Goal: Transaction & Acquisition: Purchase product/service

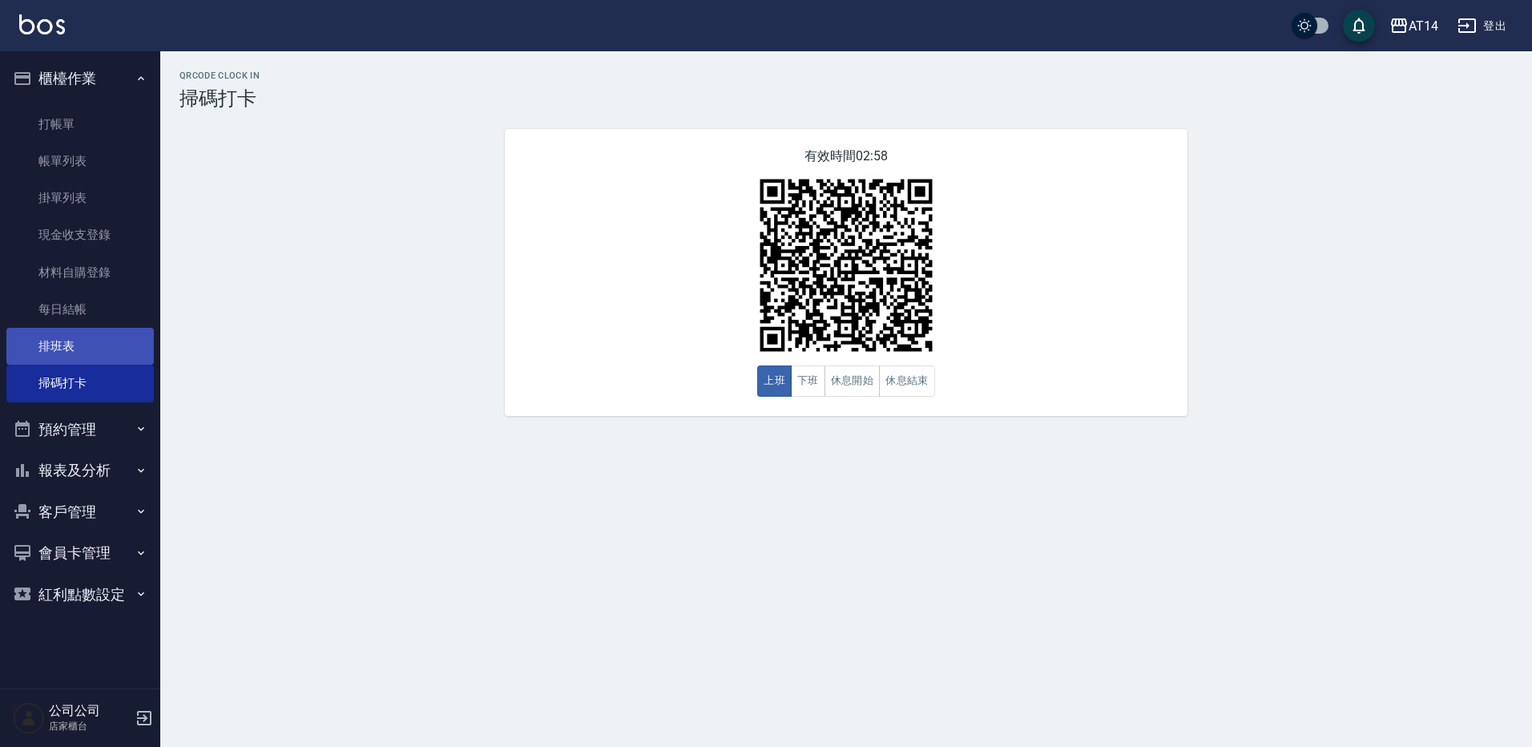
click at [154, 341] on nav "櫃檯作業 打帳單 帳單列表 掛單列表 現金收支登錄 材料自購登錄 每日結帳 排班表 掃碼打卡 預約管理 預約管理 單日預約紀錄 單週預約紀錄 報表及分析 報表…" at bounding box center [80, 369] width 160 height 637
click at [129, 343] on link "排班表" at bounding box center [79, 346] width 147 height 37
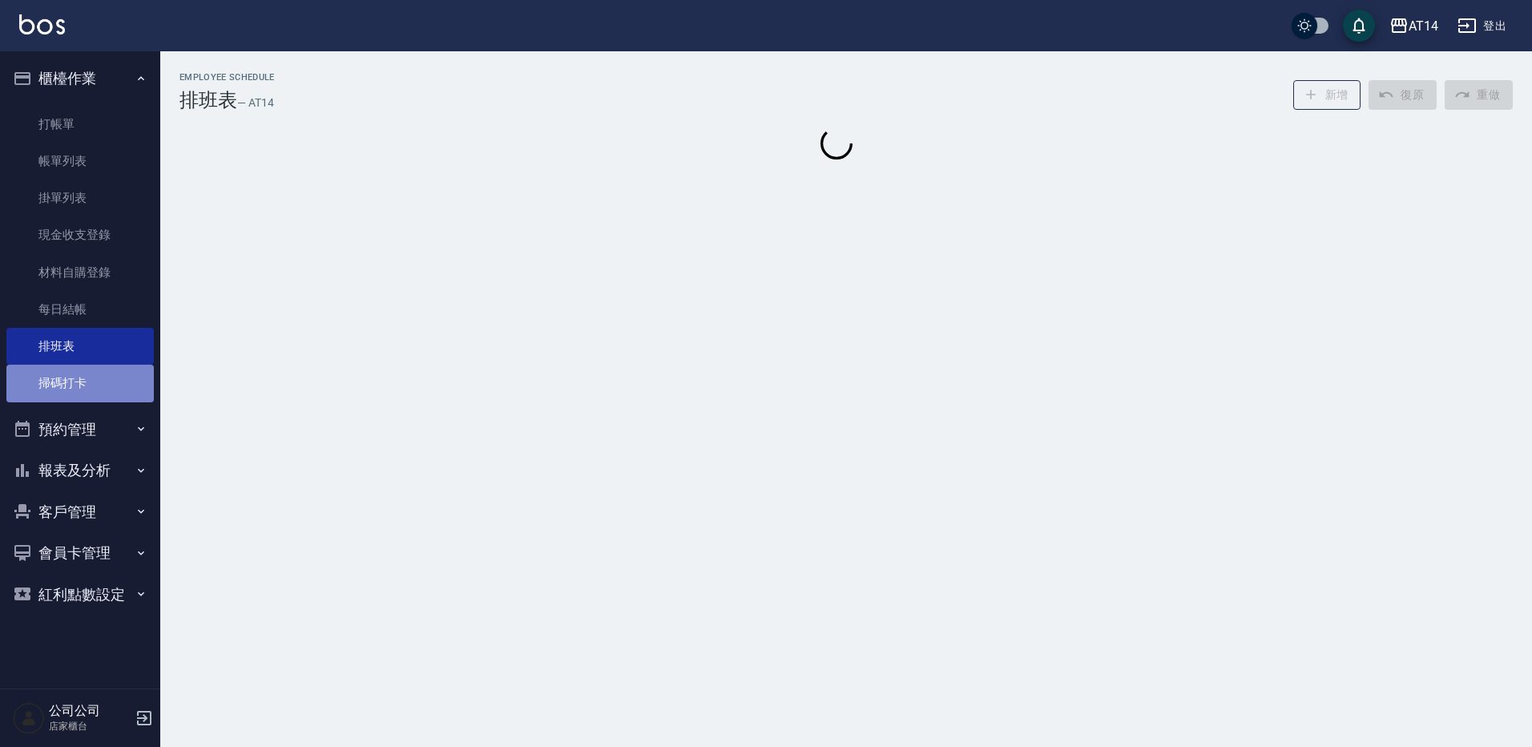
click at [119, 368] on link "掃碼打卡" at bounding box center [79, 382] width 147 height 37
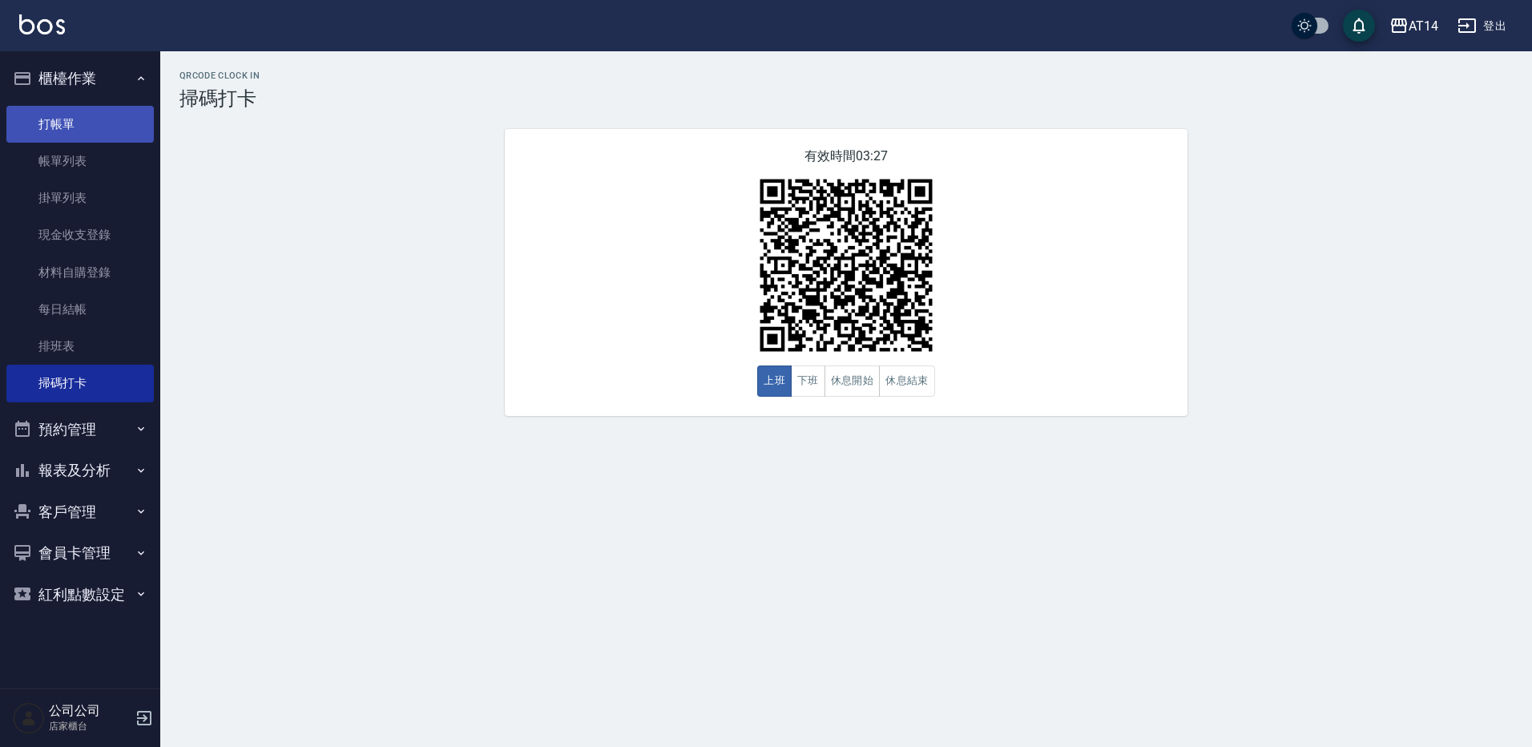
click at [58, 123] on link "打帳單" at bounding box center [79, 124] width 147 height 37
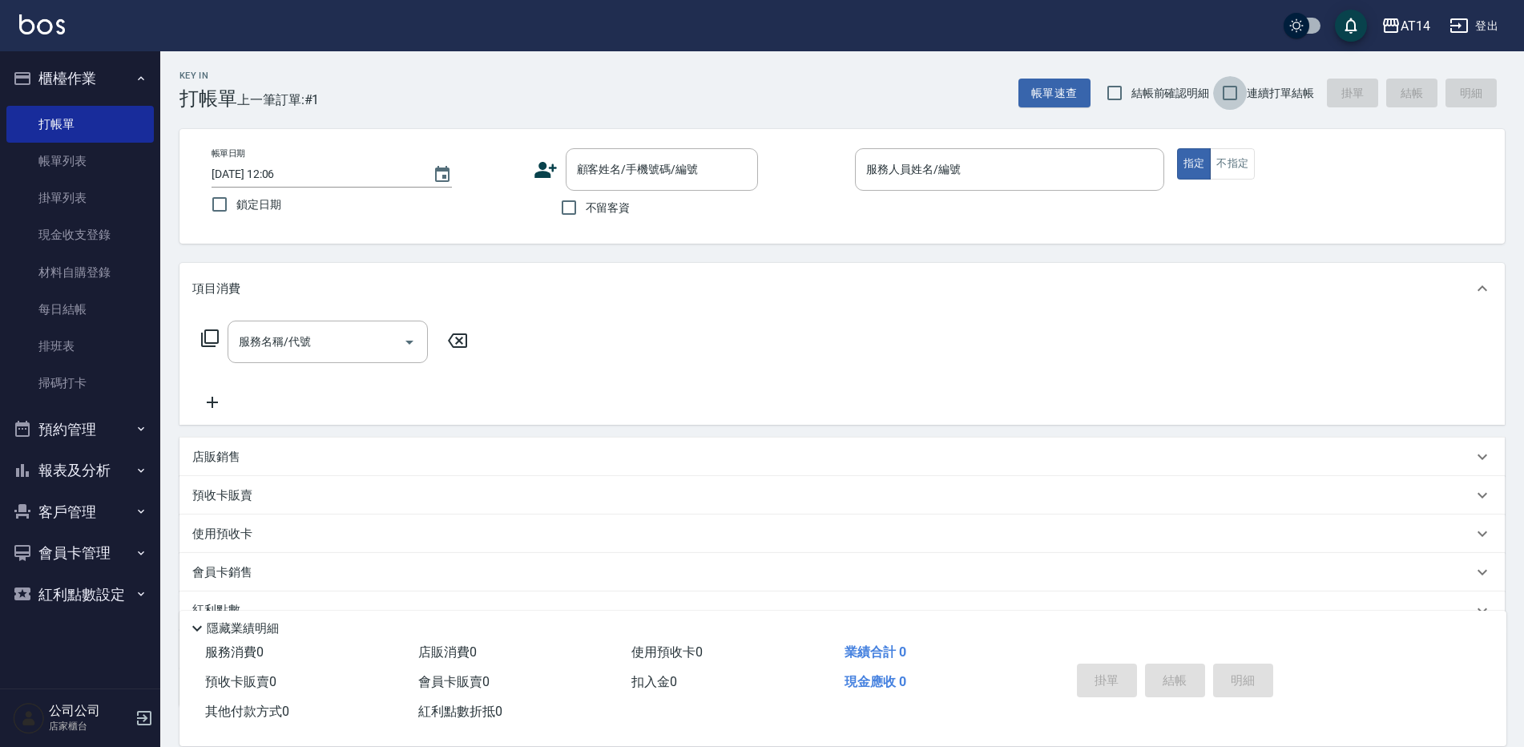
drag, startPoint x: 1233, startPoint y: 90, endPoint x: 1179, endPoint y: 127, distance: 65.6
click at [1234, 90] on input "連續打單結帳" at bounding box center [1230, 93] width 34 height 34
checkbox input "true"
click at [630, 218] on label "不留客資" at bounding box center [591, 208] width 78 height 34
click at [586, 218] on input "不留客資" at bounding box center [569, 208] width 34 height 34
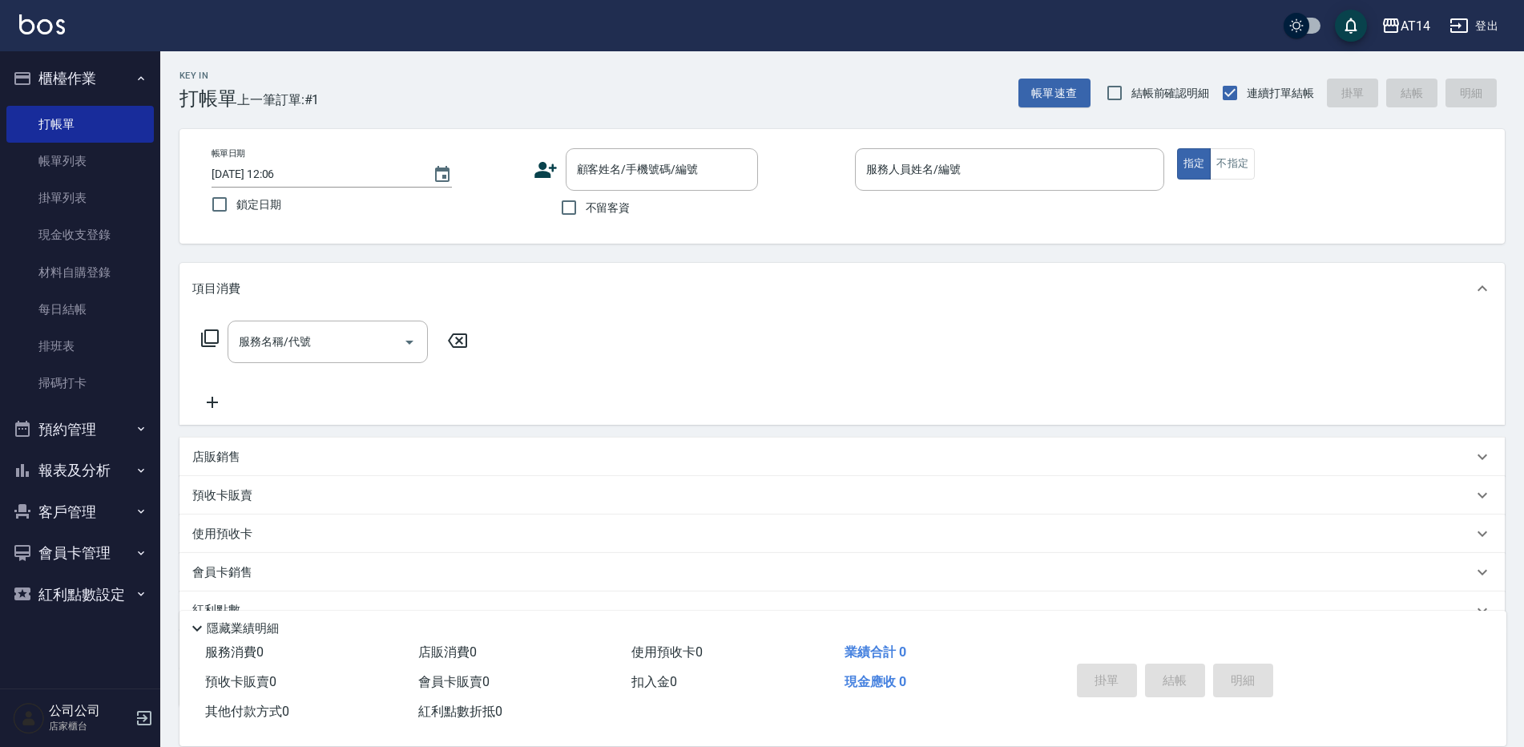
checkbox input "true"
click at [1002, 166] on input "服務人員姓名/編號" at bounding box center [1009, 169] width 295 height 28
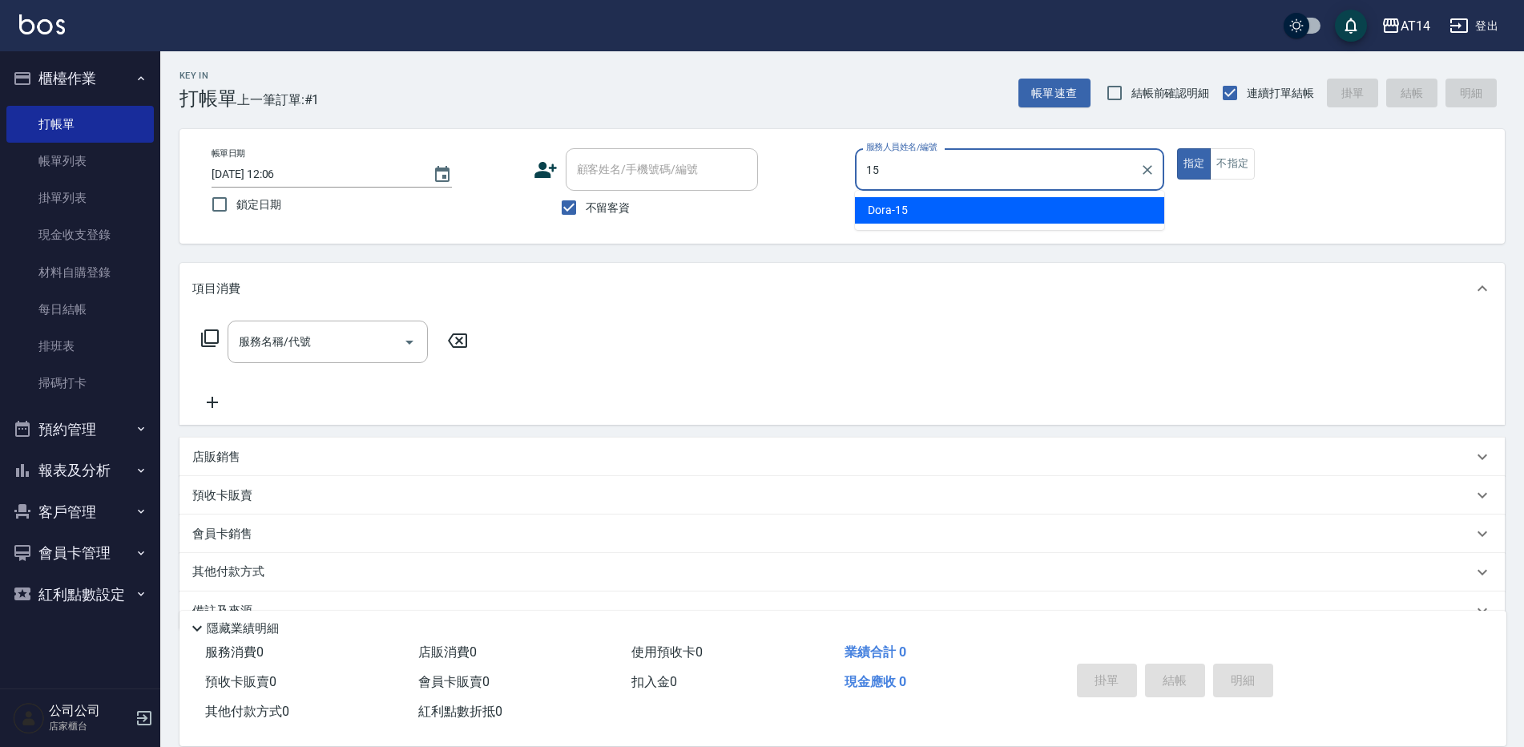
type input "Dora-15"
type button "true"
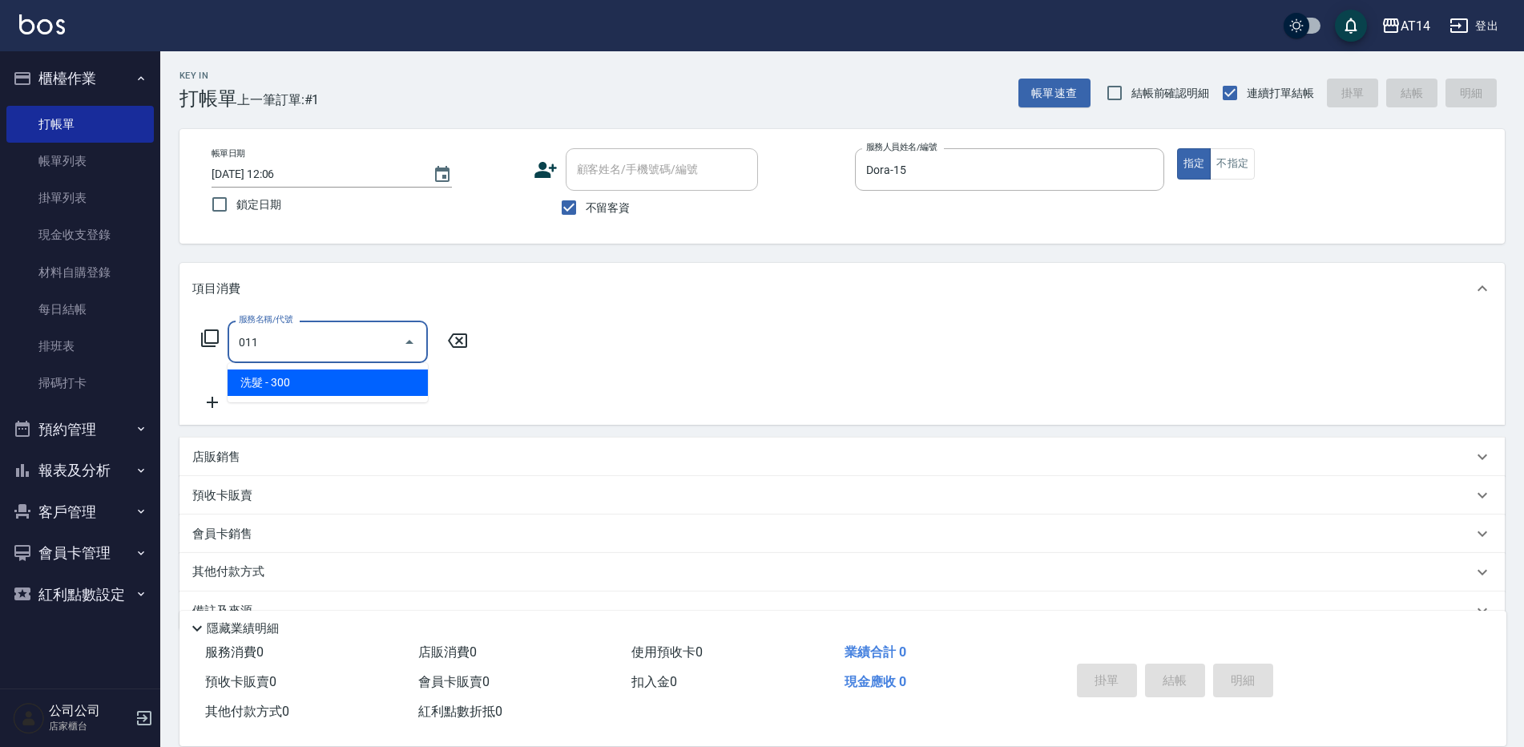
type input "洗髮(011)"
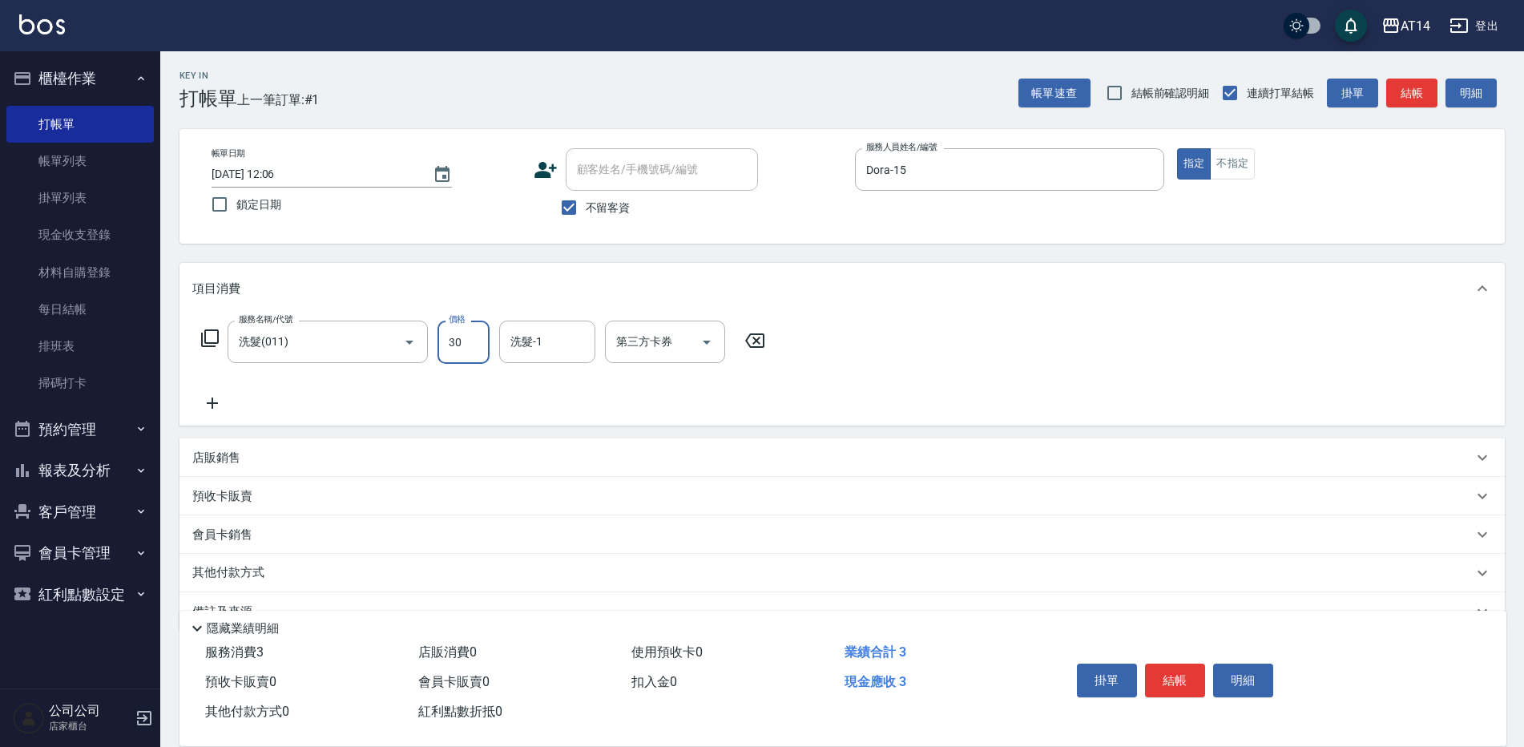
type input "300"
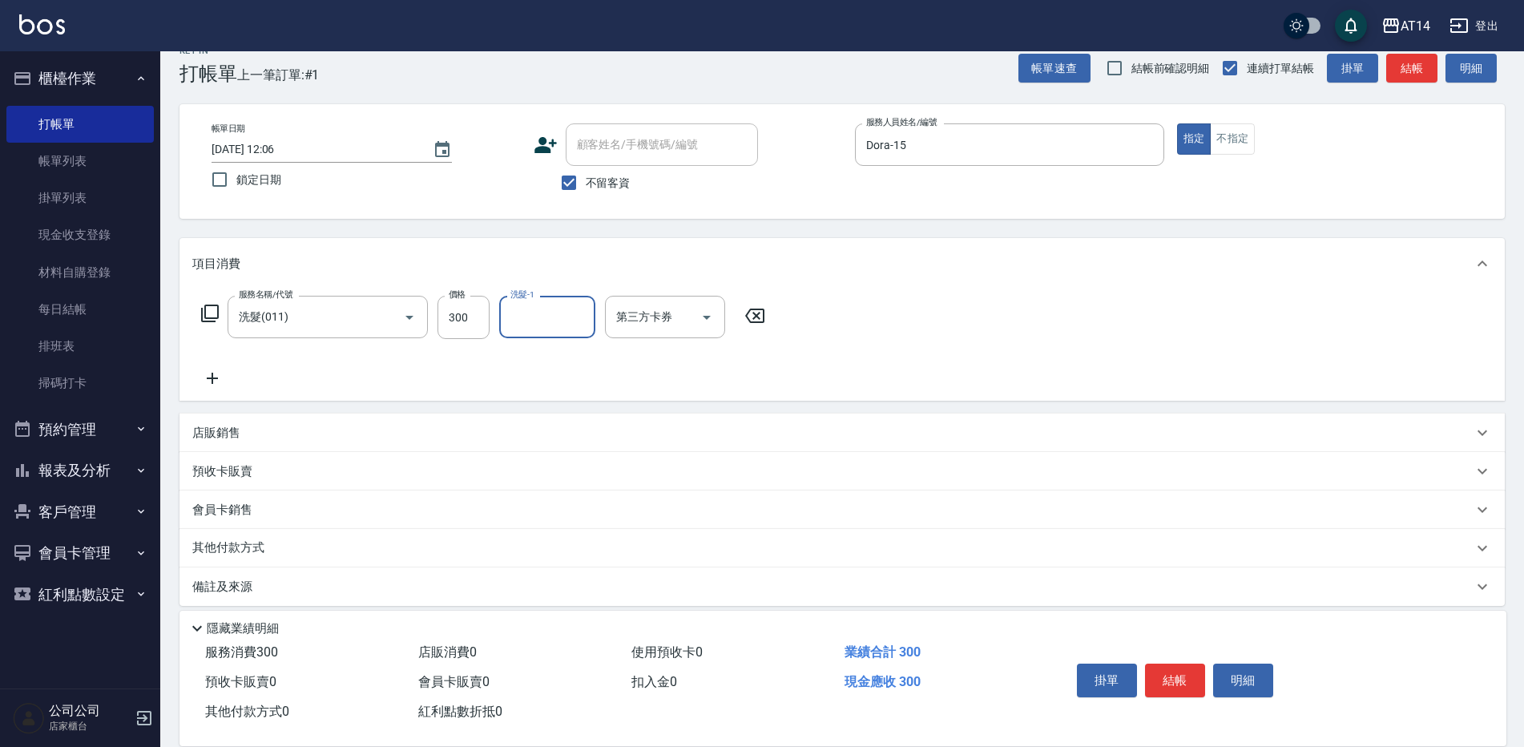
scroll to position [38, 0]
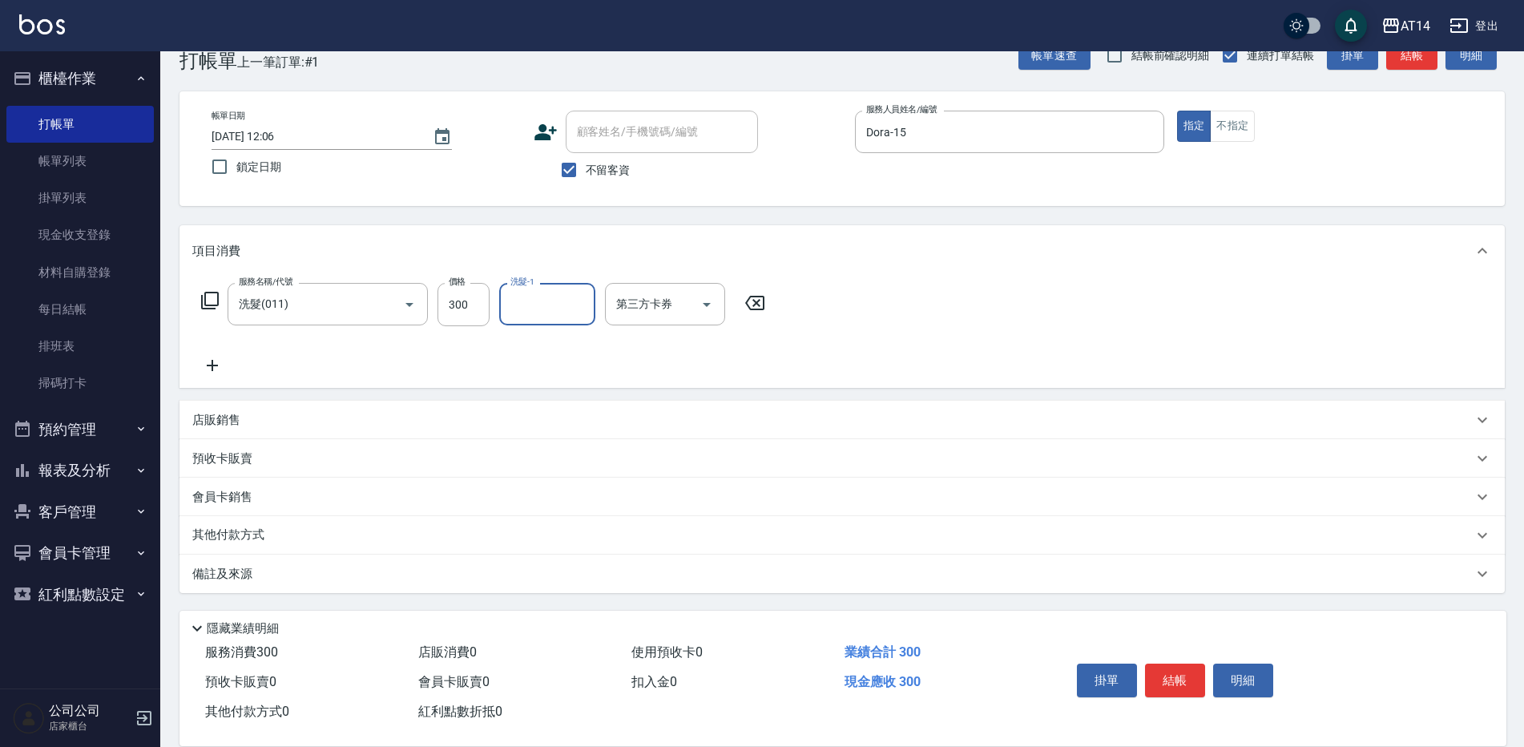
click at [517, 540] on div "其他付款方式" at bounding box center [832, 535] width 1280 height 18
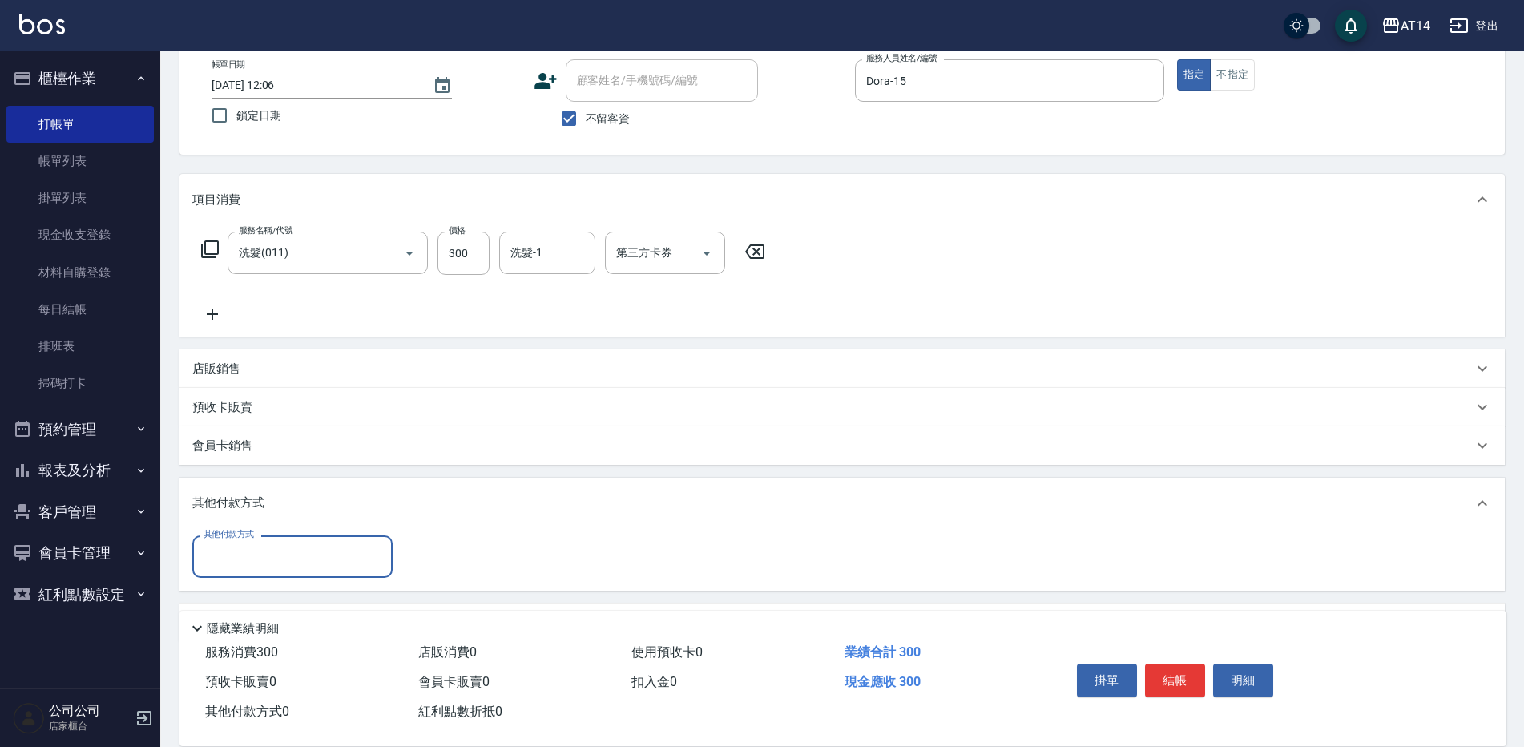
scroll to position [118, 0]
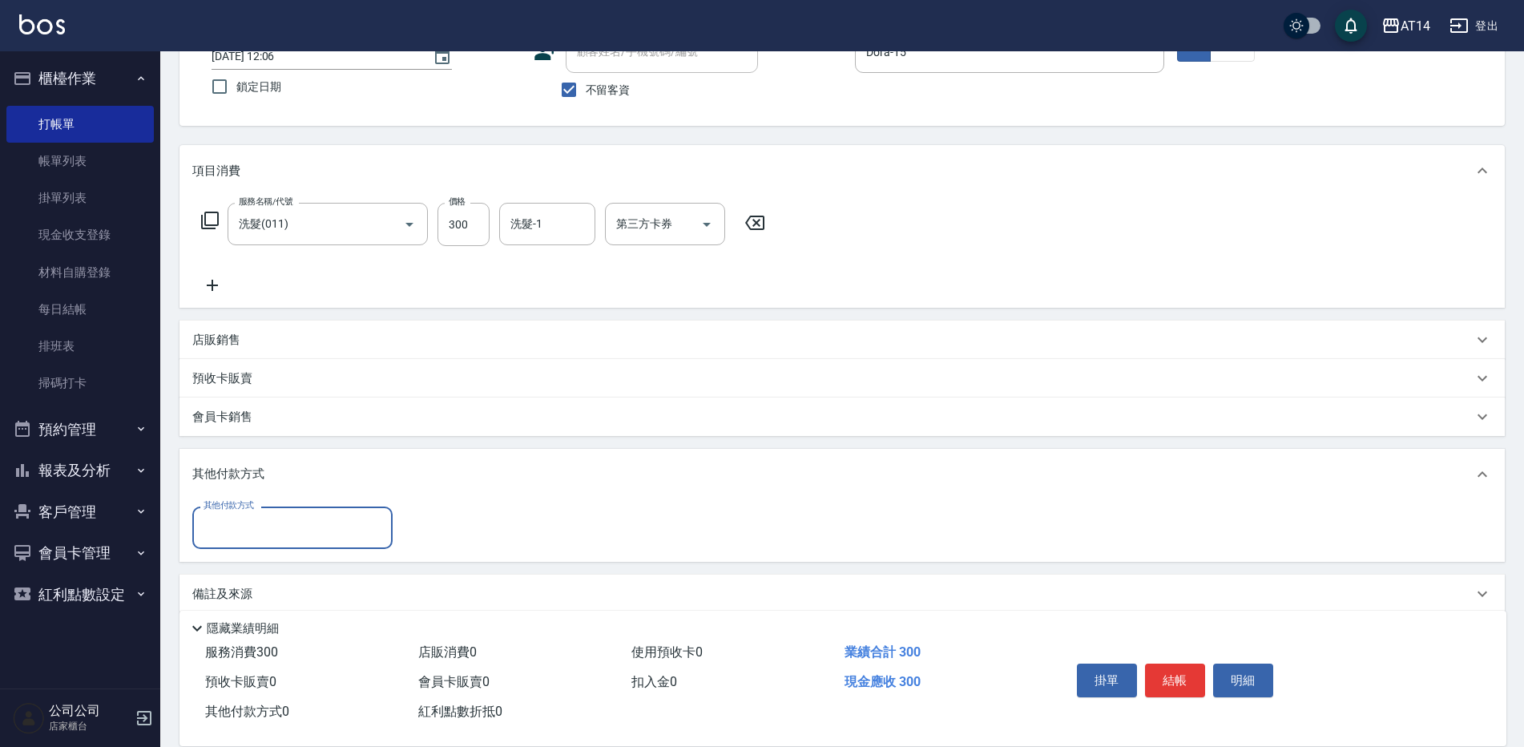
click at [461, 590] on div "備註及來源" at bounding box center [832, 594] width 1280 height 17
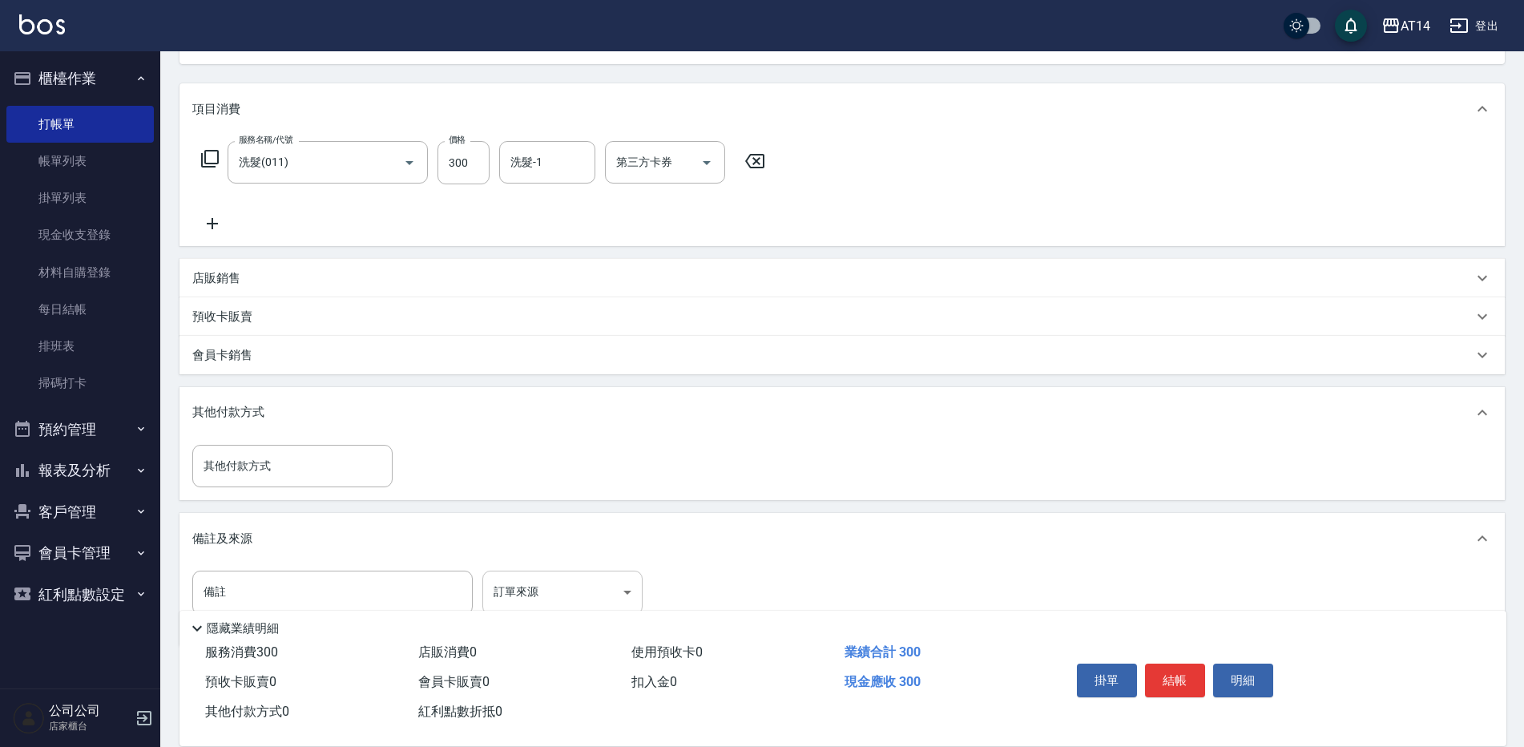
scroll to position [233, 0]
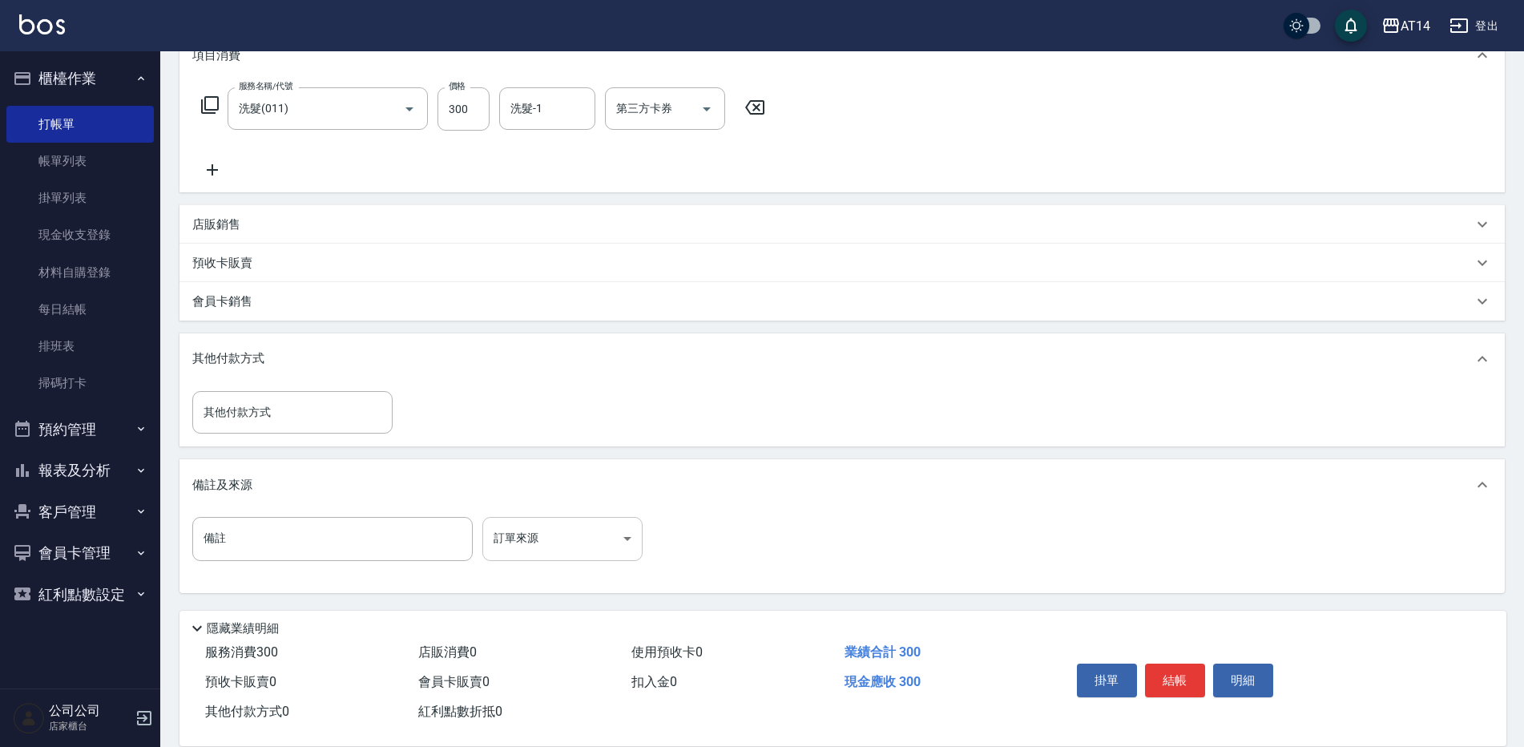
click at [559, 549] on body "AT14 登出 櫃檯作業 打帳單 帳單列表 掛單列表 現金收支登錄 材料自購登錄 每日結帳 排班表 掃碼打卡 預約管理 預約管理 單日預約紀錄 單週預約紀錄 …" at bounding box center [762, 257] width 1524 height 980
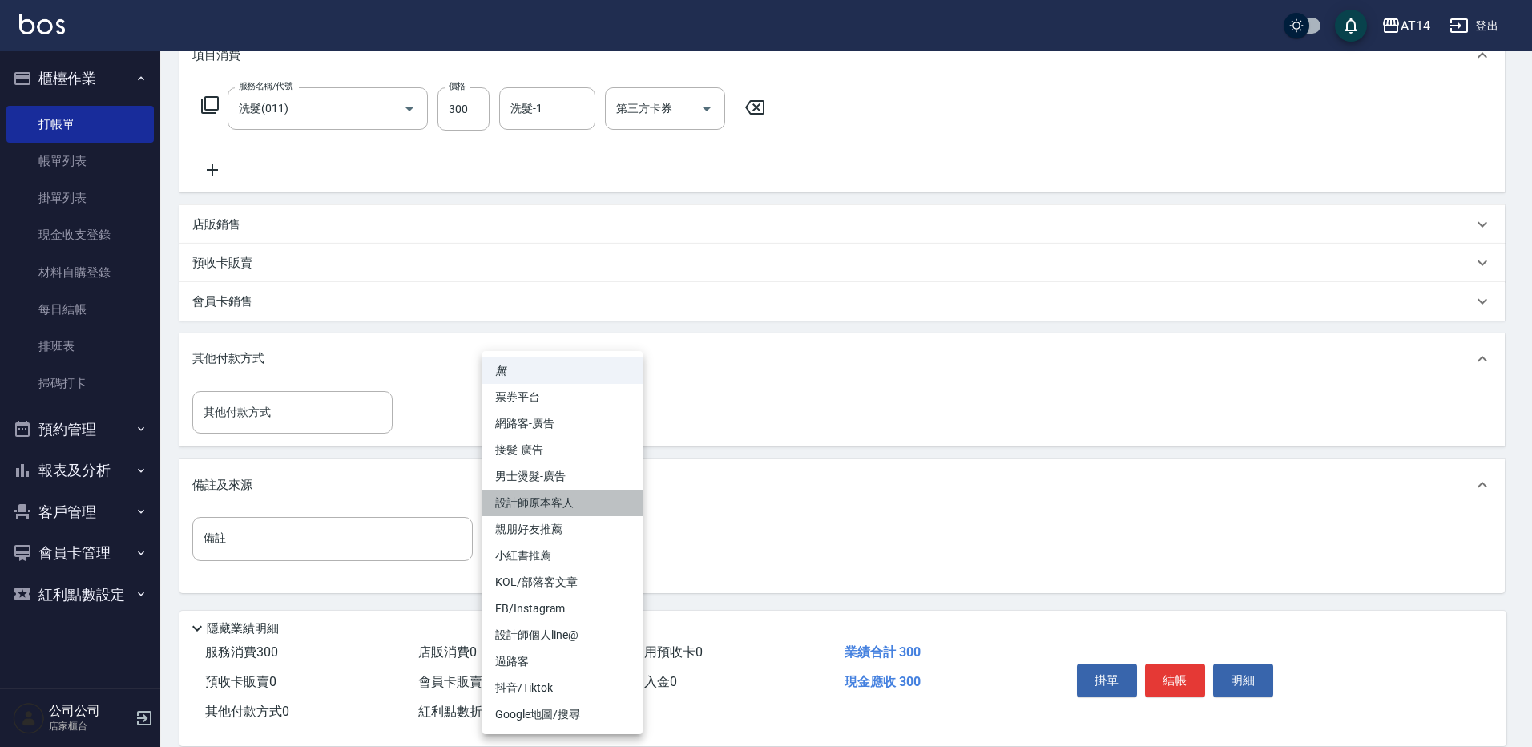
click at [597, 502] on li "設計師原本客人" at bounding box center [562, 502] width 160 height 26
type input "設計師原本客人"
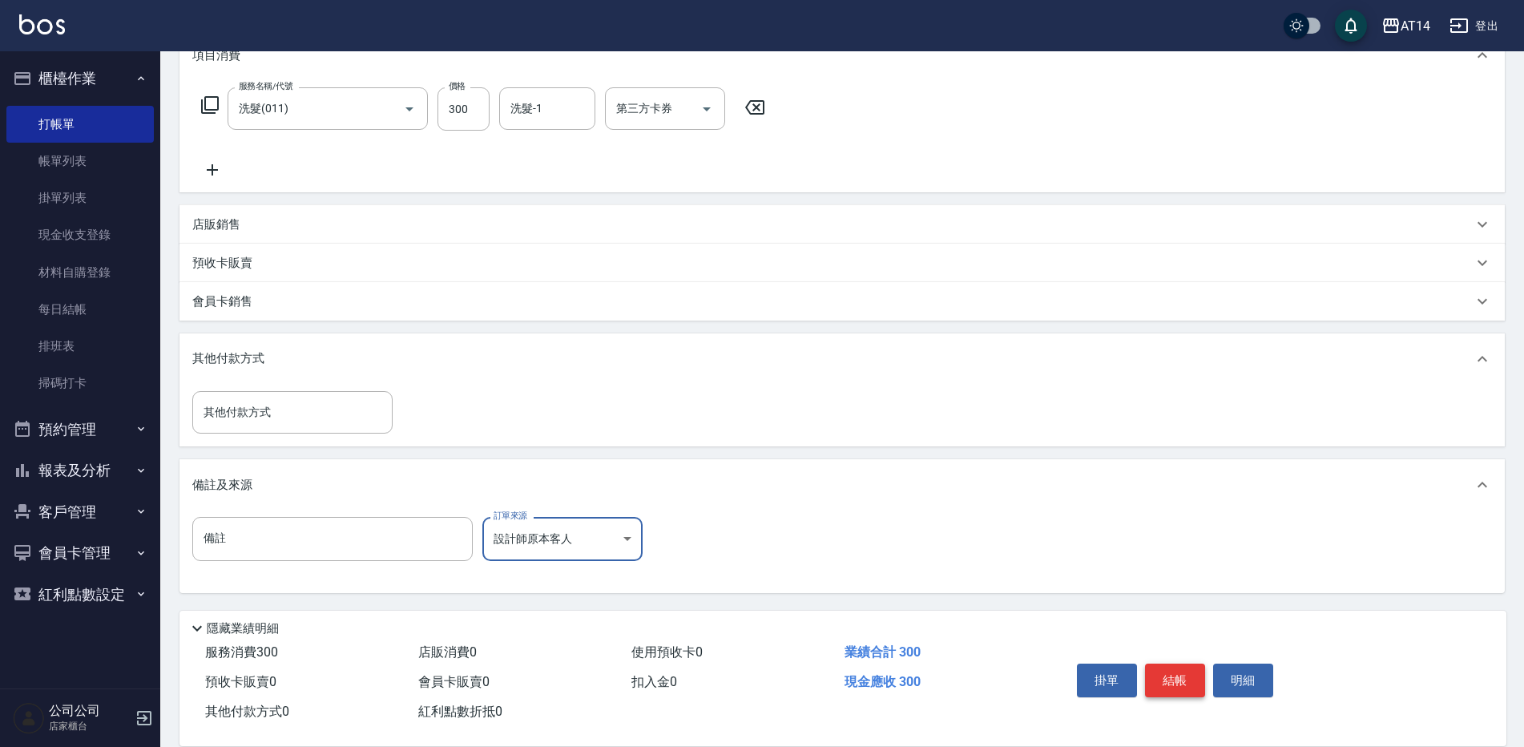
click at [1187, 677] on button "結帳" at bounding box center [1175, 680] width 60 height 34
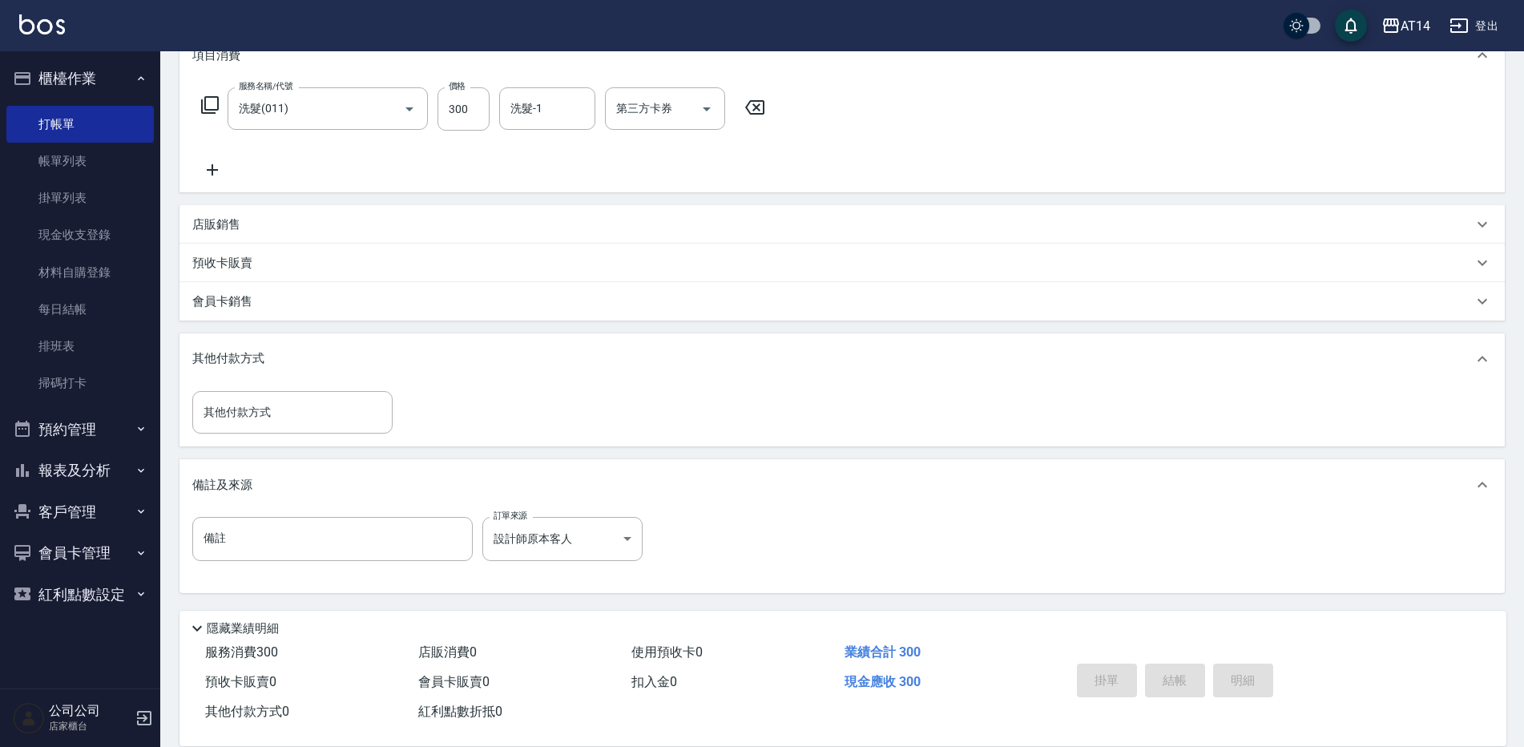
type input "[DATE] 12:07"
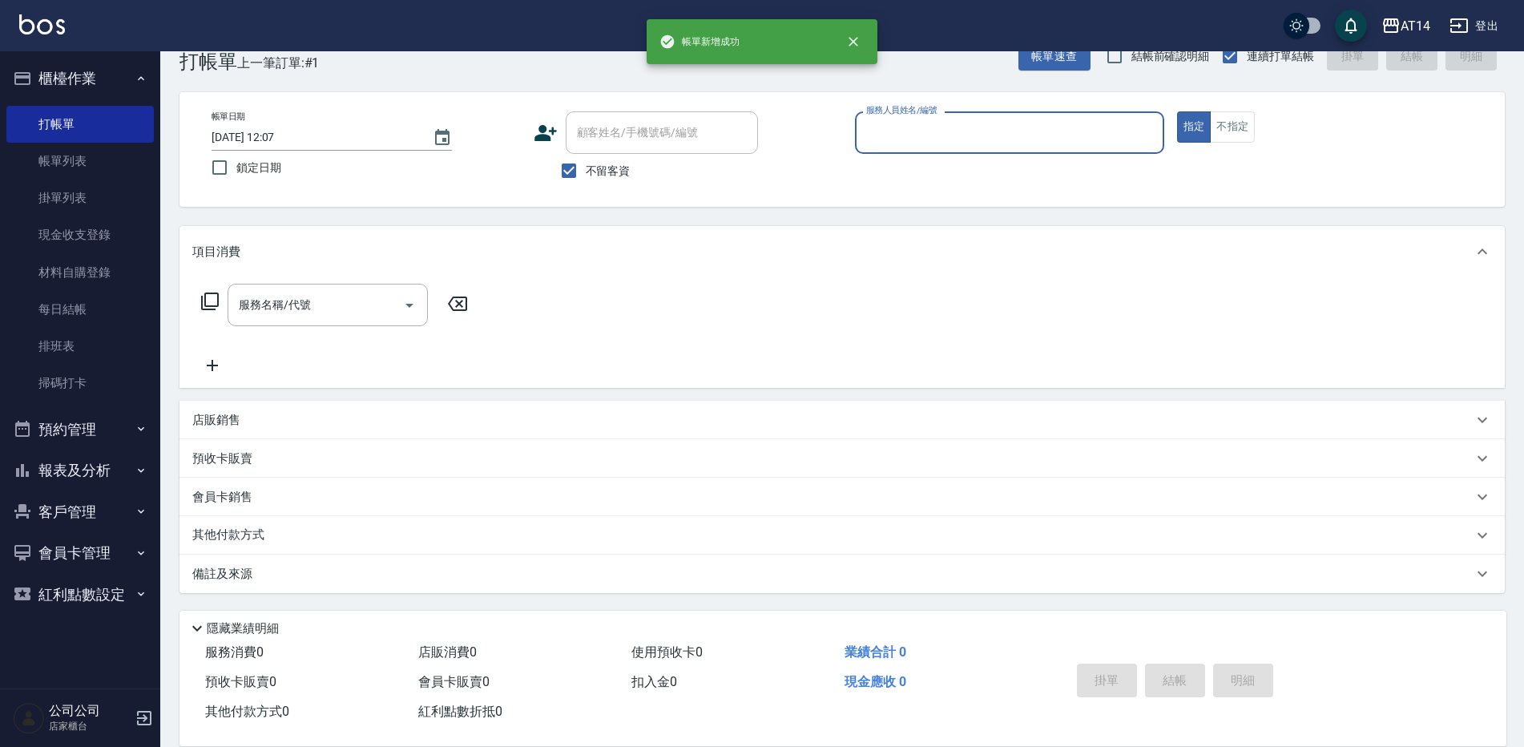
scroll to position [0, 0]
